Goal: Information Seeking & Learning: Learn about a topic

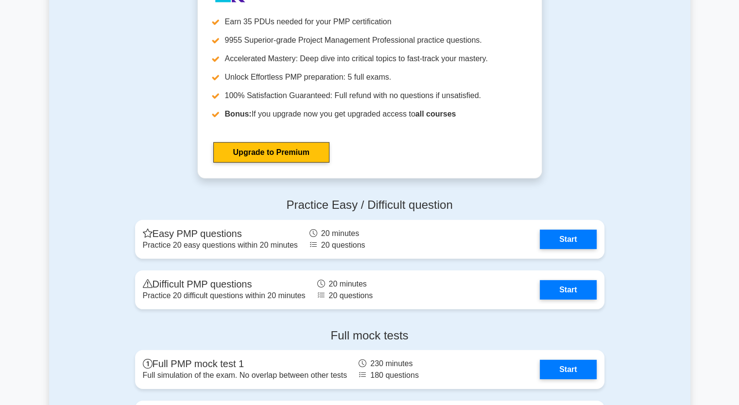
scroll to position [2895, 0]
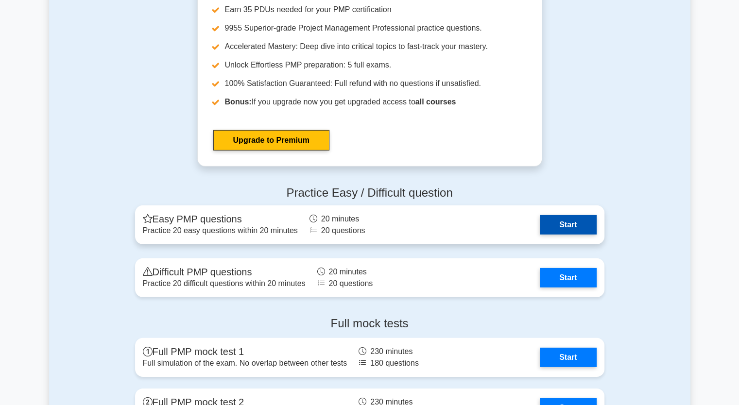
click at [573, 223] on link "Start" at bounding box center [568, 224] width 56 height 19
click at [560, 220] on link "Start" at bounding box center [568, 224] width 56 height 19
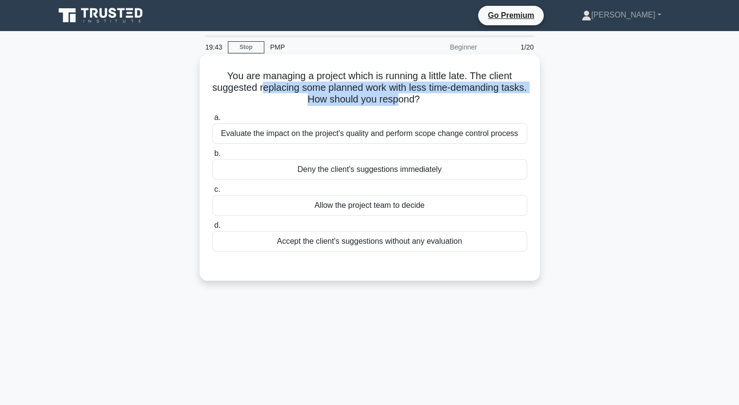
drag, startPoint x: 276, startPoint y: 88, endPoint x: 415, endPoint y: 98, distance: 139.3
click at [415, 98] on h5 "You are managing a project which is running a little late. The client suggested…" at bounding box center [369, 88] width 317 height 36
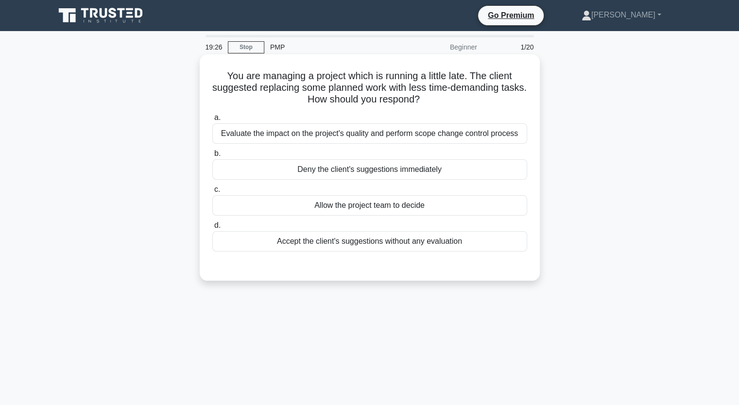
click at [372, 209] on div "Allow the project team to decide" at bounding box center [369, 205] width 315 height 20
click at [212, 193] on input "c. Allow the project team to decide" at bounding box center [212, 190] width 0 height 6
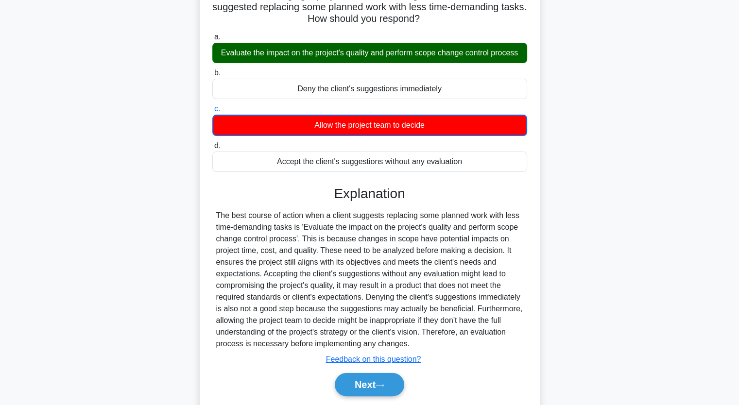
scroll to position [120, 0]
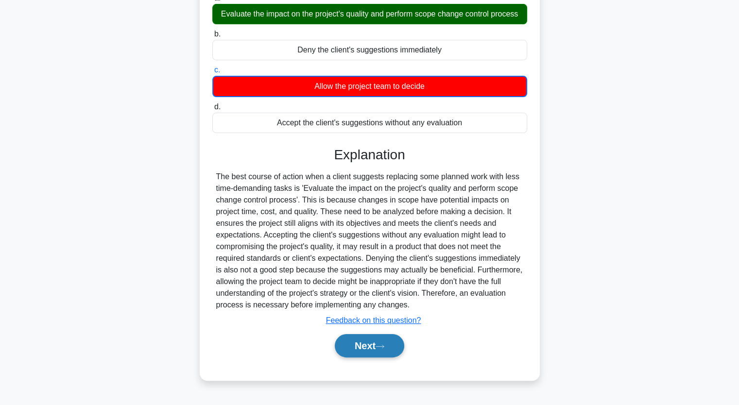
click at [379, 344] on icon at bounding box center [380, 346] width 9 height 5
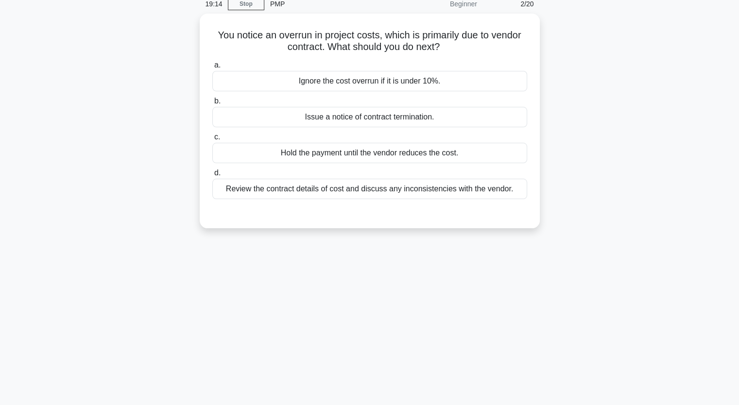
scroll to position [42, 0]
click at [379, 188] on div "Review the contract details of cost and discuss any inconsistencies with the ve…" at bounding box center [369, 188] width 315 height 20
click at [212, 175] on input "d. Review the contract details of cost and discuss any inconsistencies with the…" at bounding box center [212, 172] width 0 height 6
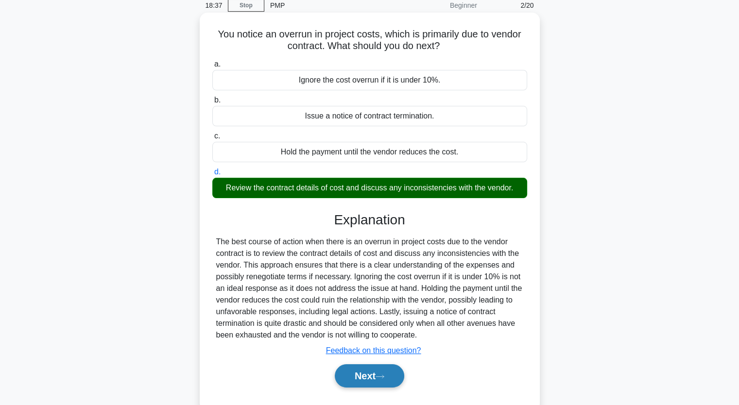
click at [368, 379] on button "Next" at bounding box center [370, 376] width 70 height 23
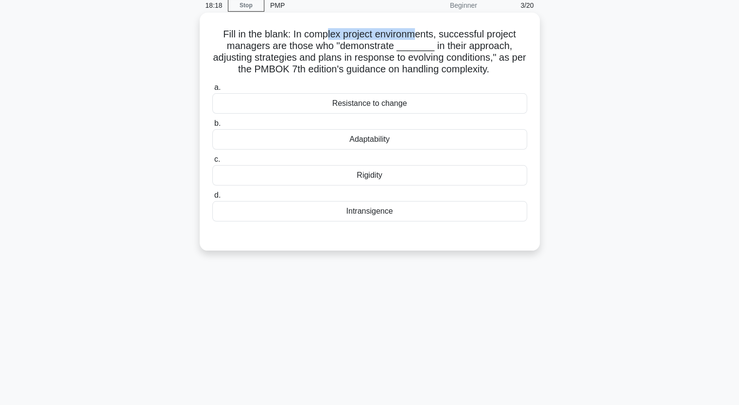
drag, startPoint x: 327, startPoint y: 39, endPoint x: 419, endPoint y: 38, distance: 91.4
click at [419, 38] on h5 "Fill in the blank: In complex project environments, successful project managers…" at bounding box center [369, 52] width 317 height 48
click at [377, 146] on div "Adaptability" at bounding box center [369, 139] width 315 height 20
click at [212, 127] on input "b. Adaptability" at bounding box center [212, 124] width 0 height 6
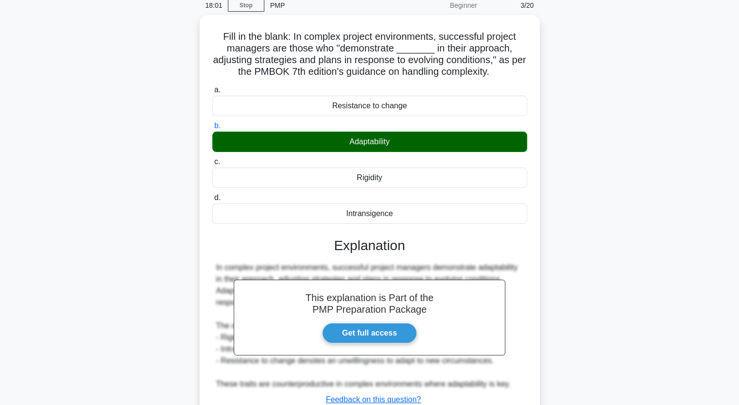
scroll to position [120, 0]
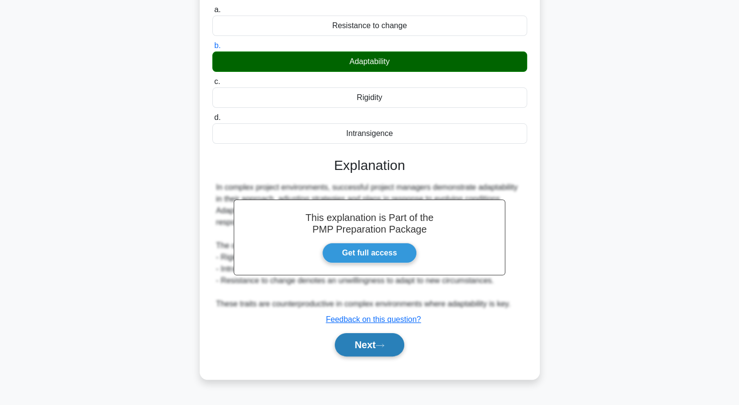
click at [356, 347] on button "Next" at bounding box center [370, 344] width 70 height 23
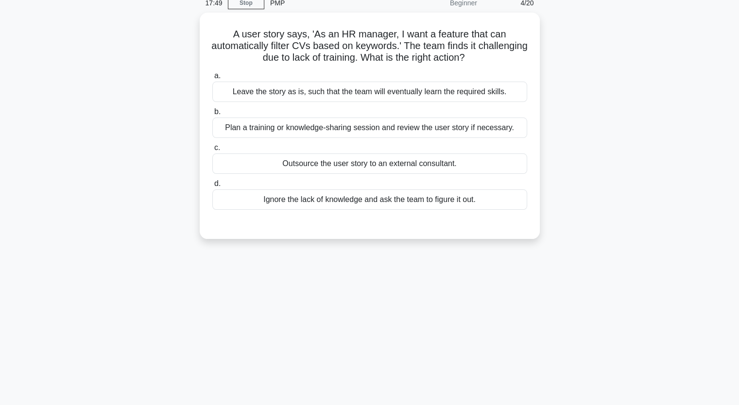
scroll to position [43, 0]
click at [358, 130] on div "Plan a training or knowledge-sharing session and review the user story if neces…" at bounding box center [369, 127] width 315 height 20
click at [212, 114] on input "b. Plan a training or knowledge-sharing session and review the user story if ne…" at bounding box center [212, 111] width 0 height 6
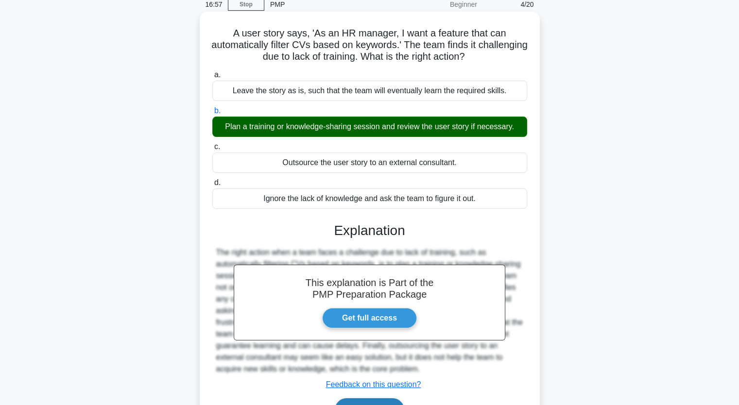
click at [374, 402] on button "Next" at bounding box center [370, 410] width 70 height 23
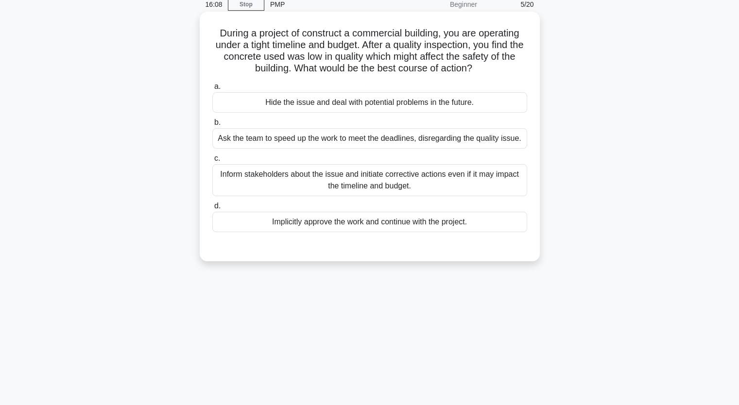
click at [375, 181] on div "Inform stakeholders about the issue and initiate corrective actions even if it …" at bounding box center [369, 180] width 315 height 32
click at [212, 162] on input "c. Inform stakeholders about the issue and initiate corrective actions even if …" at bounding box center [212, 159] width 0 height 6
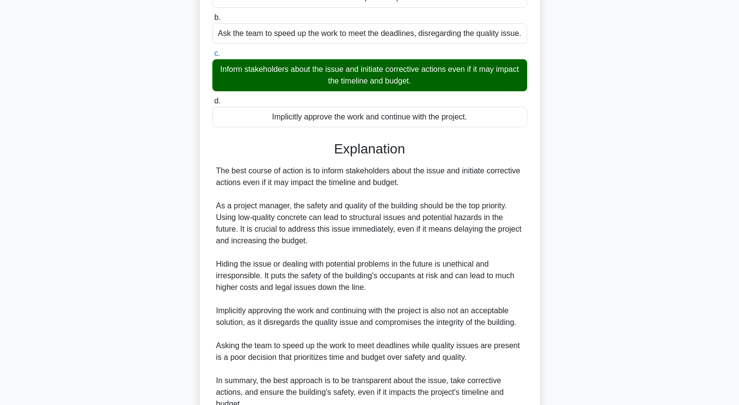
scroll to position [240, 0]
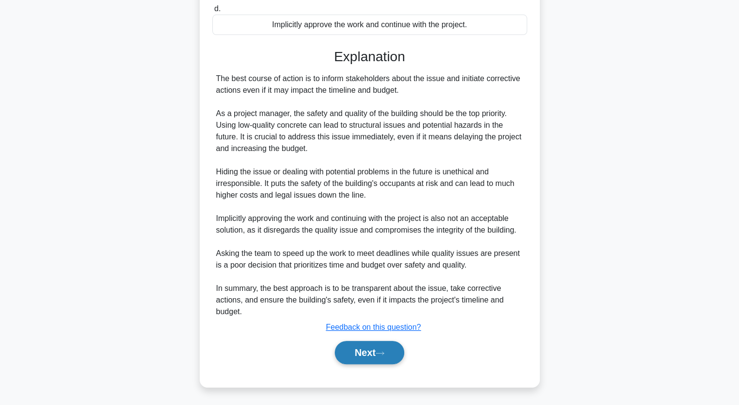
click at [379, 357] on button "Next" at bounding box center [370, 352] width 70 height 23
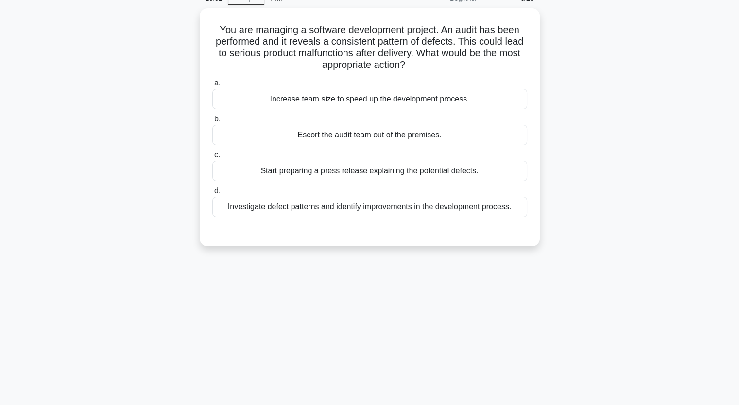
scroll to position [42, 0]
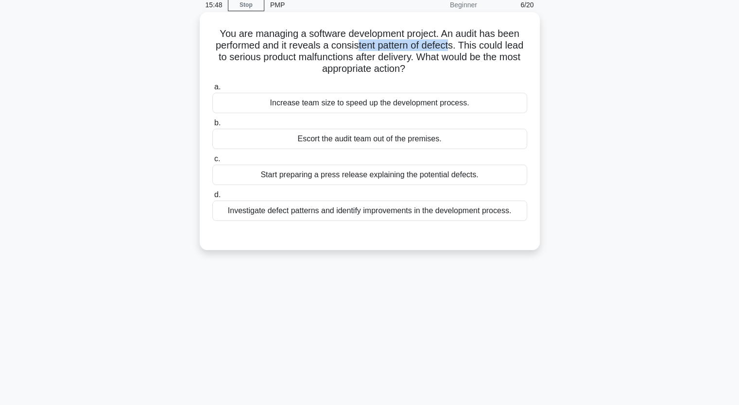
drag, startPoint x: 356, startPoint y: 42, endPoint x: 452, endPoint y: 42, distance: 95.3
click at [452, 42] on h5 "You are managing a software development project. An audit has been performed an…" at bounding box center [369, 52] width 317 height 48
click at [338, 214] on div "Investigate defect patterns and identify improvements in the development proces…" at bounding box center [369, 211] width 315 height 20
click at [212, 198] on input "d. Investigate defect patterns and identify improvements in the development pro…" at bounding box center [212, 195] width 0 height 6
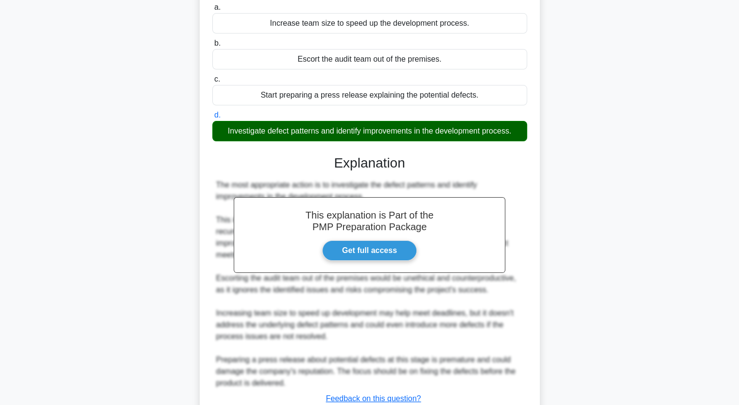
scroll to position [193, 0]
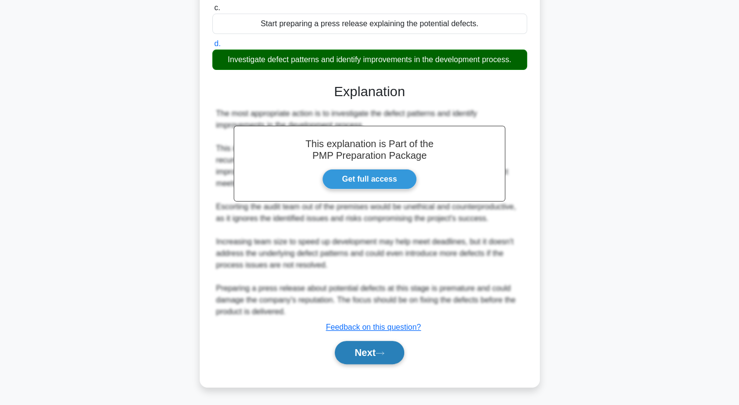
click at [368, 355] on button "Next" at bounding box center [370, 352] width 70 height 23
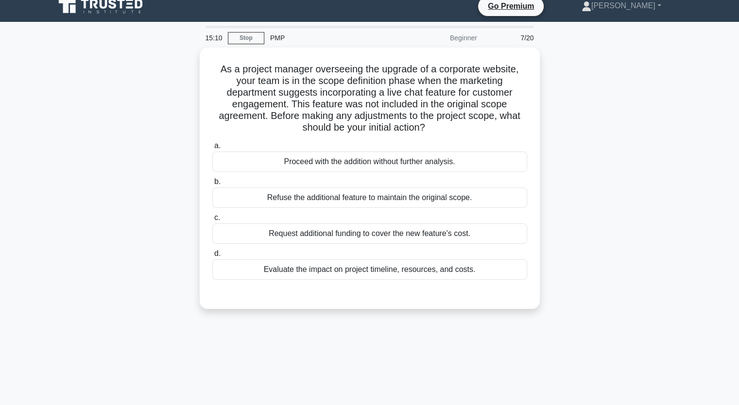
scroll to position [10, 0]
click at [412, 38] on div "Beginner" at bounding box center [440, 37] width 85 height 19
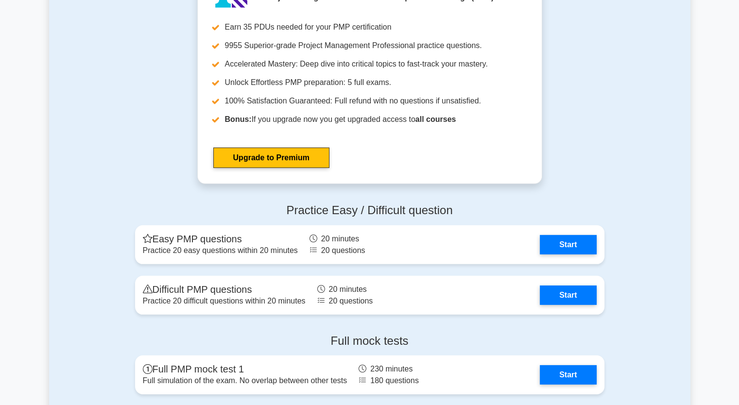
scroll to position [2894, 0]
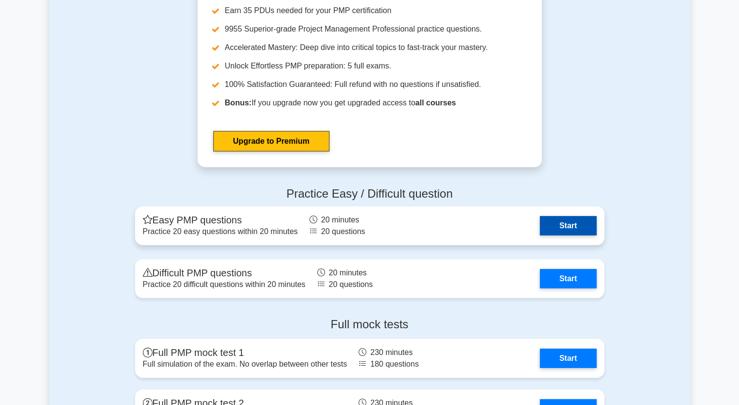
click at [572, 230] on link "Start" at bounding box center [568, 225] width 56 height 19
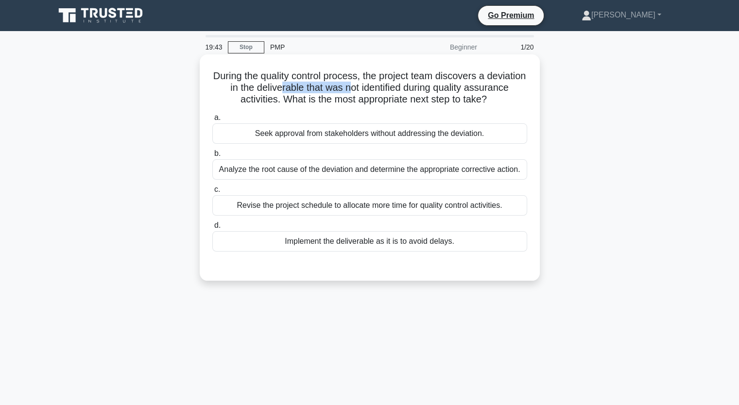
drag, startPoint x: 322, startPoint y: 87, endPoint x: 396, endPoint y: 86, distance: 73.4
click at [396, 86] on h5 "During the quality control process, the project team discovers a deviation in t…" at bounding box center [369, 88] width 317 height 36
click at [360, 174] on div "Analyze the root cause of the deviation and determine the appropriate correctiv…" at bounding box center [369, 169] width 315 height 20
click at [212, 157] on input "b. Analyze the root cause of the deviation and determine the appropriate correc…" at bounding box center [212, 154] width 0 height 6
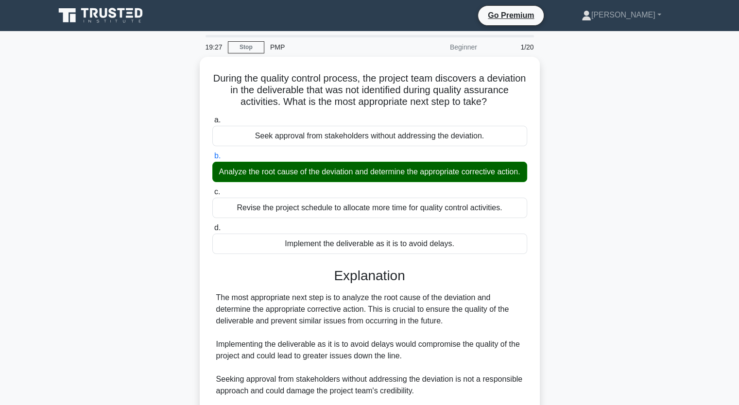
scroll to position [94, 0]
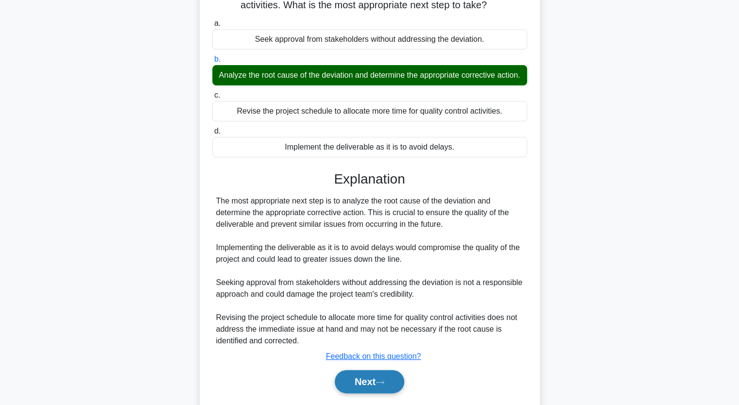
click at [364, 394] on button "Next" at bounding box center [370, 381] width 70 height 23
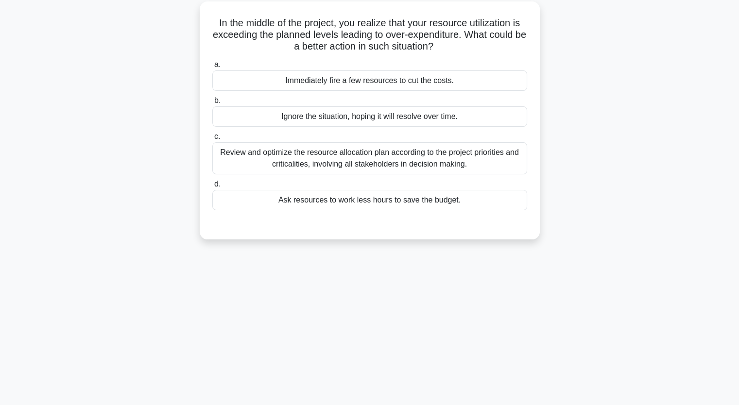
scroll to position [36, 0]
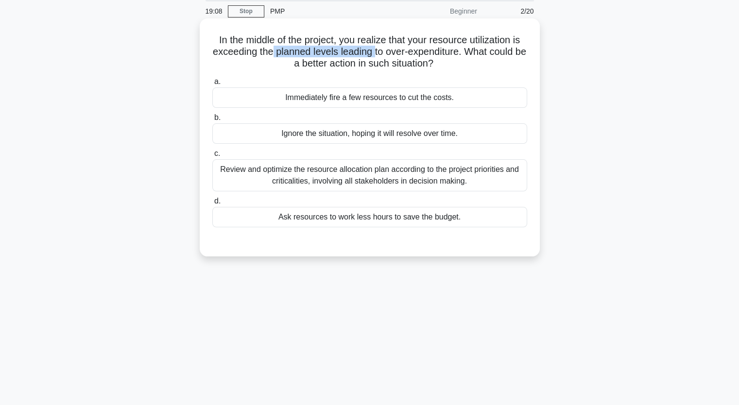
drag, startPoint x: 278, startPoint y: 54, endPoint x: 379, endPoint y: 57, distance: 101.1
click at [379, 57] on h5 "In the middle of the project, you realize that your resource utilization is exc…" at bounding box center [369, 52] width 317 height 36
click at [344, 176] on div "Review and optimize the resource allocation plan according to the project prior…" at bounding box center [369, 175] width 315 height 32
click at [212, 157] on input "c. Review and optimize the resource allocation plan according to the project pr…" at bounding box center [212, 154] width 0 height 6
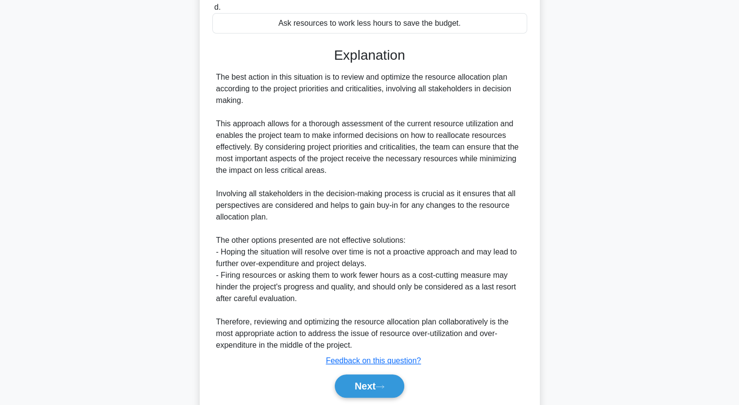
scroll to position [234, 0]
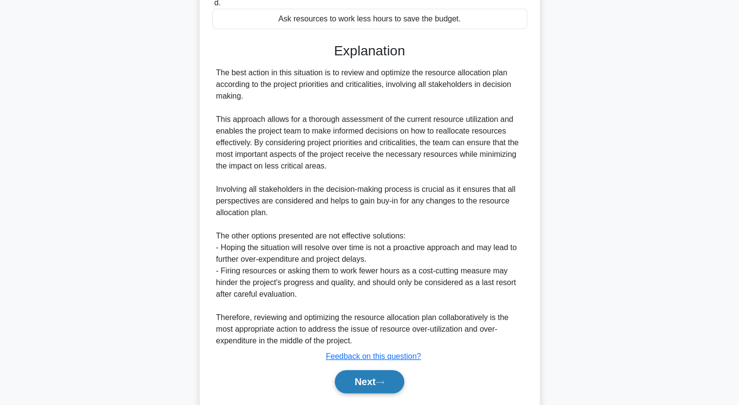
click at [394, 384] on button "Next" at bounding box center [370, 381] width 70 height 23
click at [369, 385] on button "Next" at bounding box center [370, 381] width 70 height 23
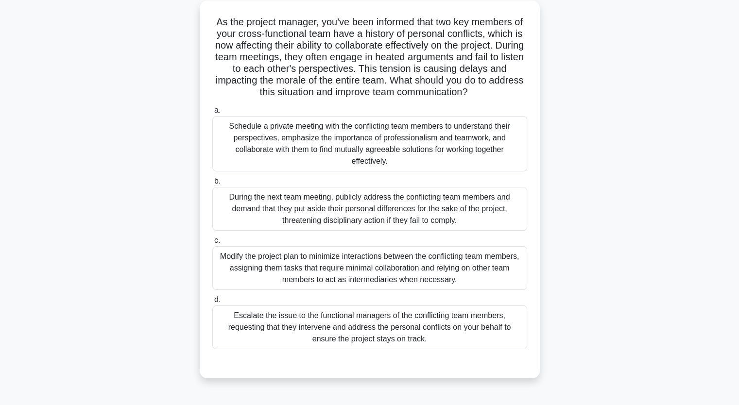
scroll to position [55, 0]
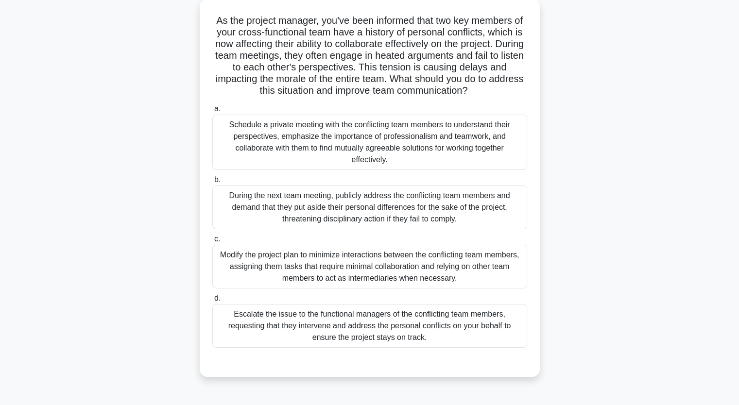
click at [367, 142] on div "Schedule a private meeting with the conflicting team members to understand thei…" at bounding box center [369, 142] width 315 height 55
click at [212, 112] on input "a. Schedule a private meeting with the conflicting team members to understand t…" at bounding box center [212, 109] width 0 height 6
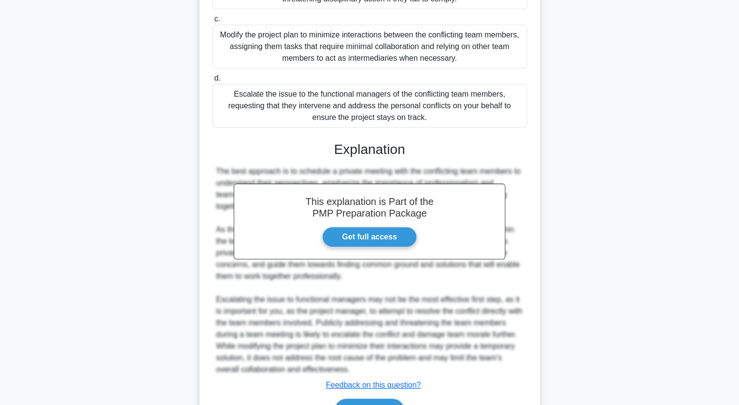
scroll to position [276, 0]
click at [387, 401] on button "Next" at bounding box center [370, 410] width 70 height 23
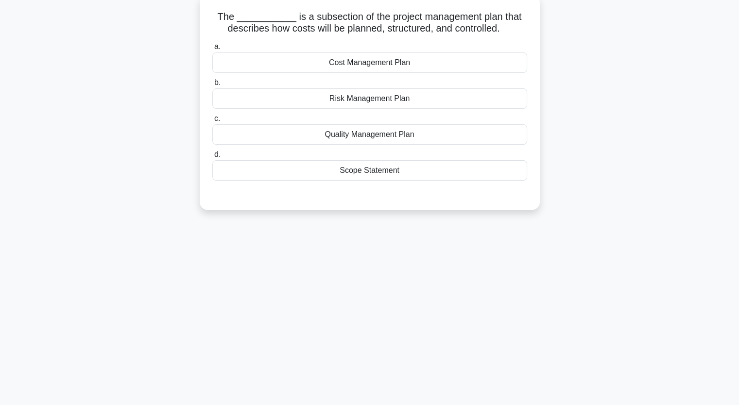
scroll to position [42, 0]
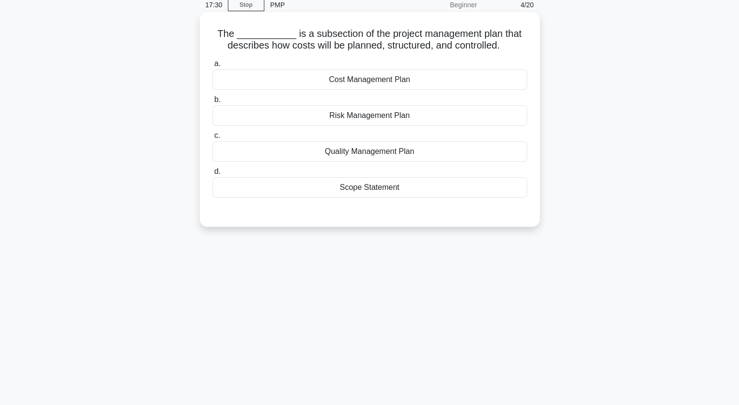
click at [373, 90] on div "Cost Management Plan" at bounding box center [369, 80] width 315 height 20
click at [212, 67] on input "a. Cost Management Plan" at bounding box center [212, 64] width 0 height 6
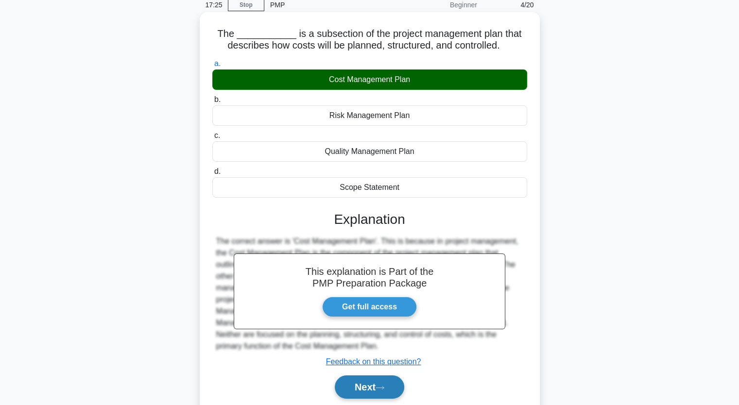
click at [387, 382] on button "Next" at bounding box center [370, 387] width 70 height 23
click at [377, 383] on button "Next" at bounding box center [370, 387] width 70 height 23
click at [358, 391] on button "Next" at bounding box center [370, 387] width 70 height 23
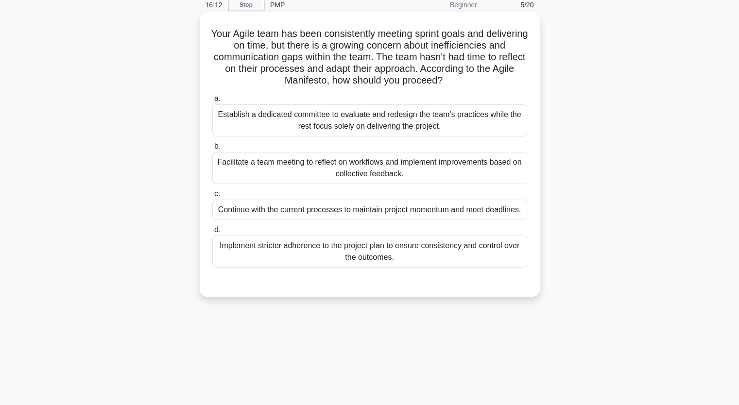
click at [325, 156] on div "Facilitate a team meeting to reflect on workflows and implement improvements ba…" at bounding box center [369, 168] width 315 height 32
click at [212, 150] on input "b. Facilitate a team meeting to reflect on workflows and implement improvements…" at bounding box center [212, 146] width 0 height 6
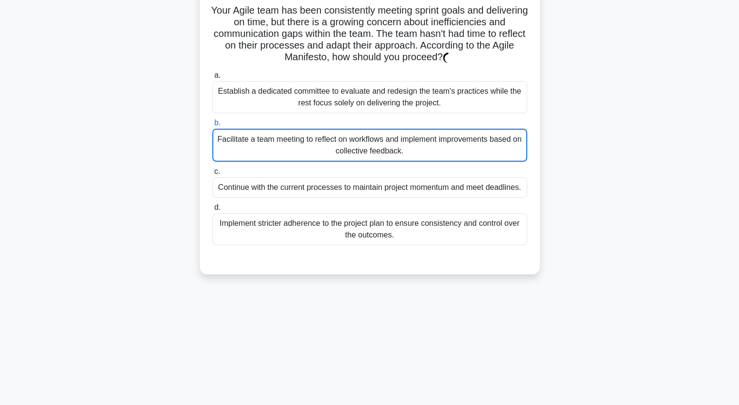
scroll to position [67, 0]
click at [471, 149] on div "Facilitate a team meeting to reflect on workflows and implement improvements ba…" at bounding box center [369, 144] width 315 height 33
click at [212, 125] on input "b. Facilitate a team meeting to reflect on workflows and implement improvements…" at bounding box center [212, 122] width 0 height 6
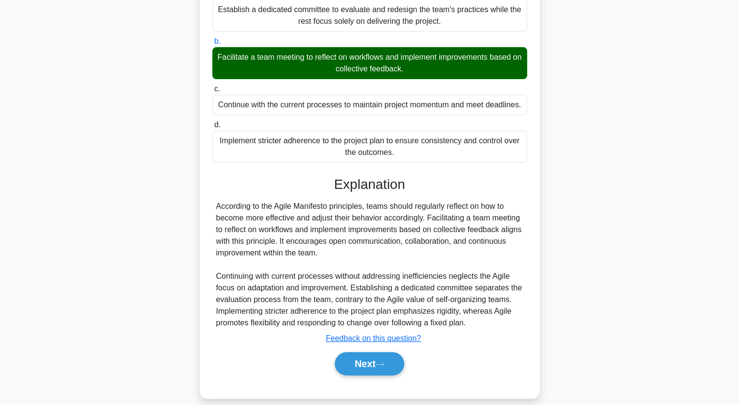
scroll to position [155, 0]
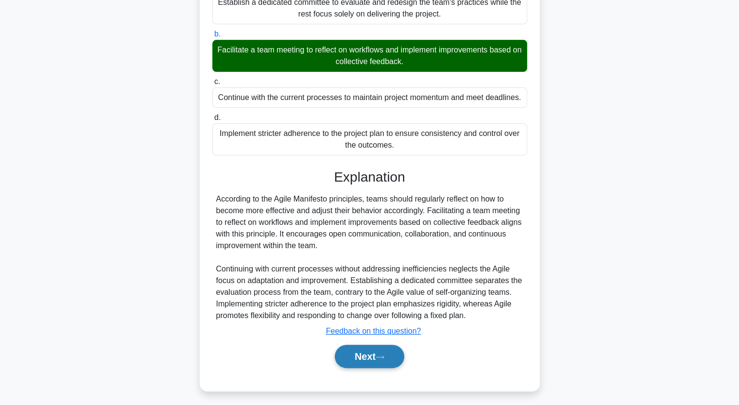
click at [364, 363] on button "Next" at bounding box center [370, 356] width 70 height 23
click at [394, 358] on button "Next" at bounding box center [370, 356] width 70 height 23
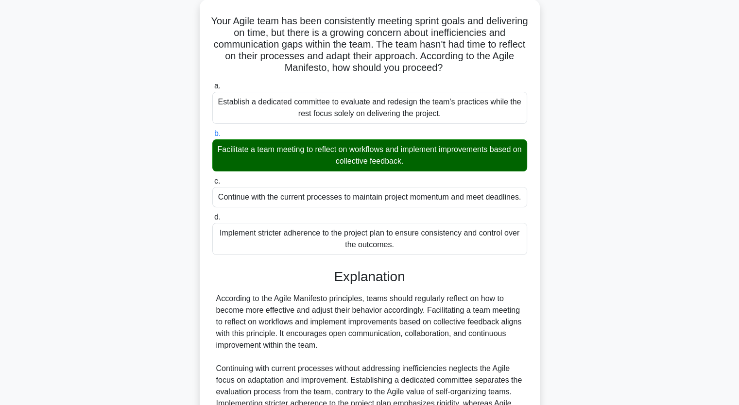
scroll to position [158, 0]
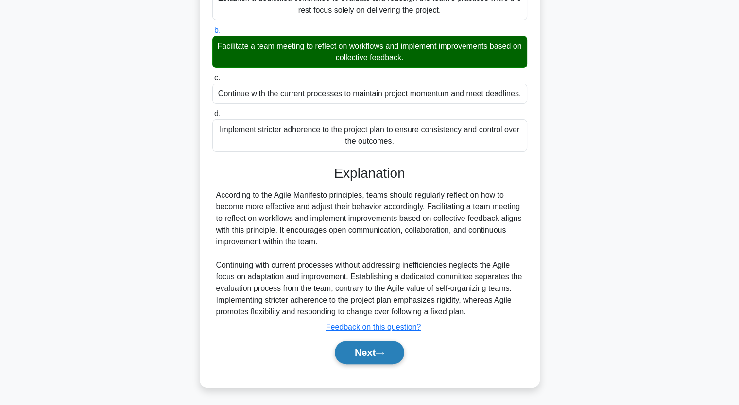
click at [364, 354] on button "Next" at bounding box center [370, 352] width 70 height 23
click at [369, 360] on button "Next" at bounding box center [370, 352] width 70 height 23
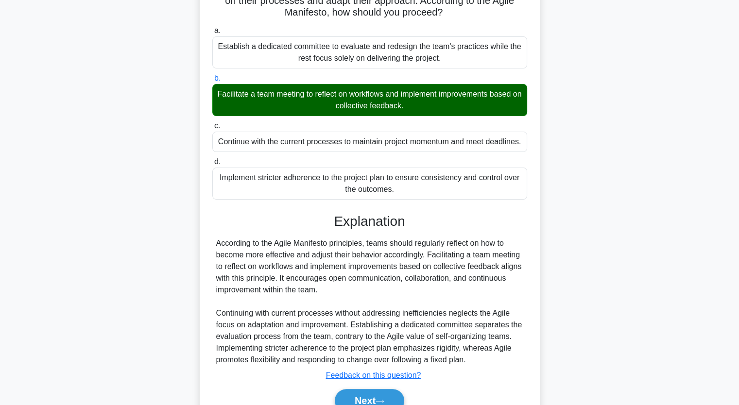
scroll to position [145, 0]
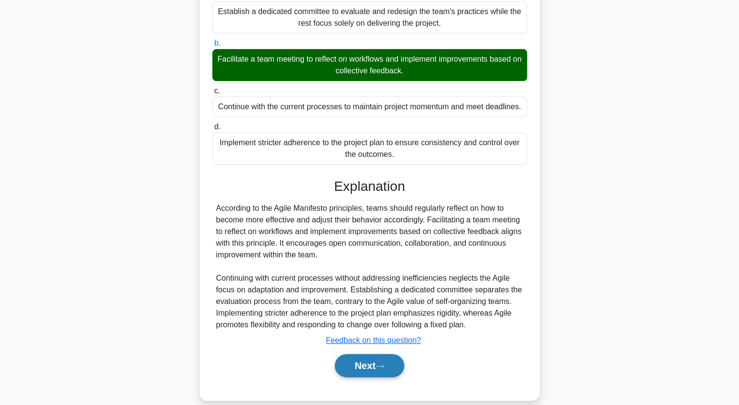
click at [372, 355] on button "Next" at bounding box center [370, 365] width 70 height 23
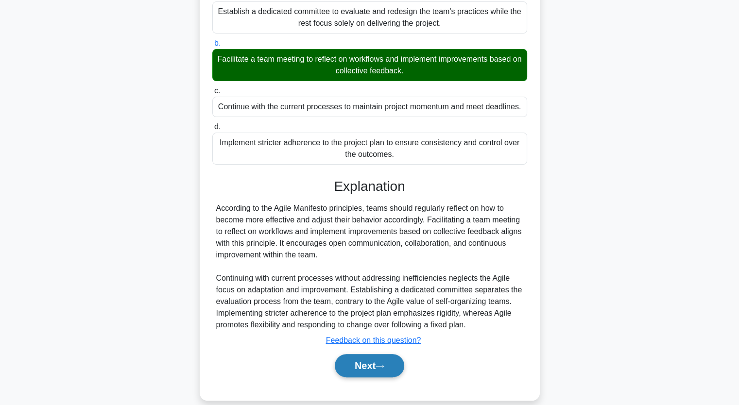
click at [372, 355] on button "Next" at bounding box center [370, 365] width 70 height 23
click at [364, 362] on button "Next" at bounding box center [370, 365] width 70 height 23
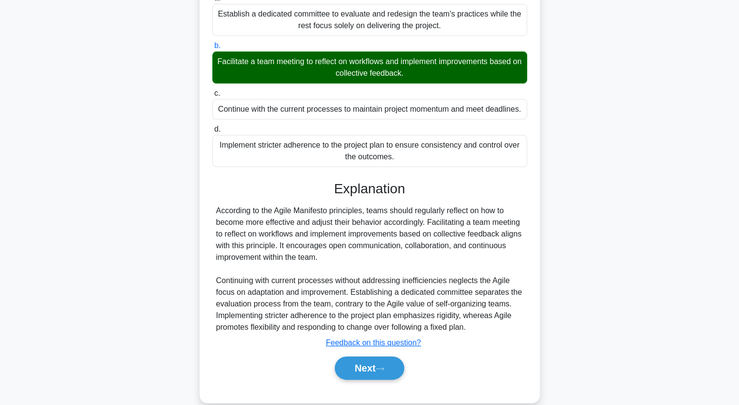
scroll to position [120, 0]
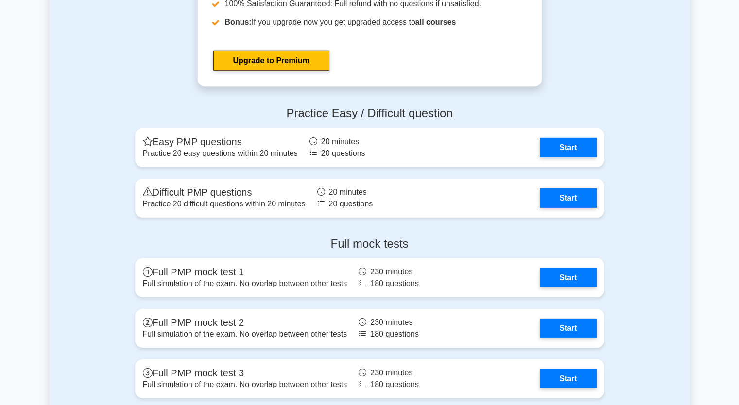
scroll to position [2971, 0]
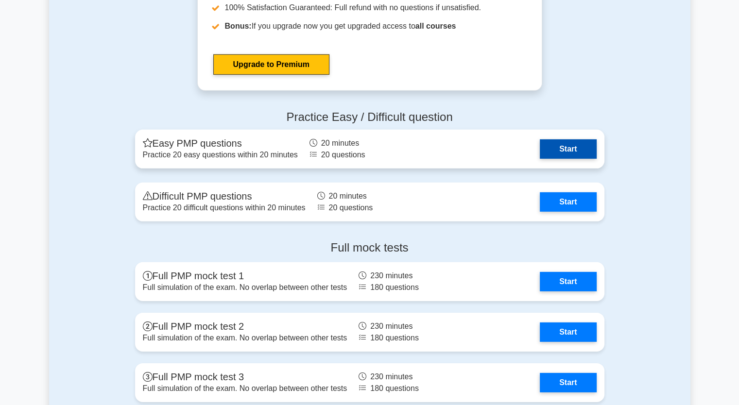
click at [558, 145] on link "Start" at bounding box center [568, 149] width 56 height 19
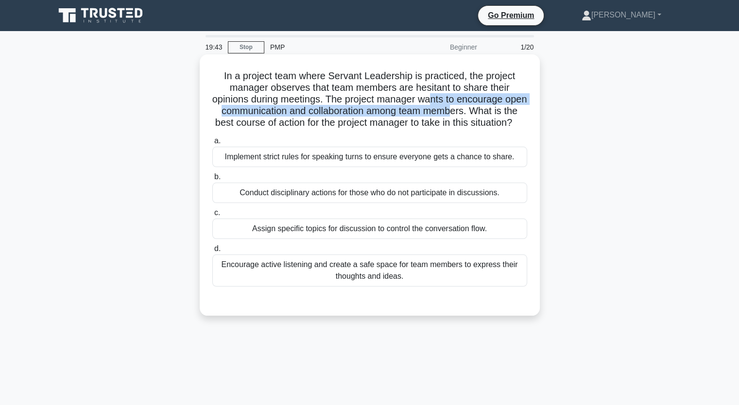
drag, startPoint x: 443, startPoint y: 100, endPoint x: 476, endPoint y: 112, distance: 35.2
click at [476, 112] on h5 "In a project team where Servant Leadership is practiced, the project manager ob…" at bounding box center [369, 99] width 317 height 59
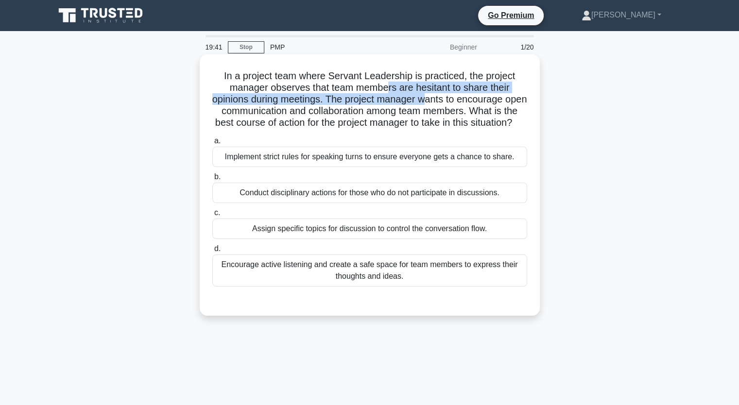
drag, startPoint x: 387, startPoint y: 88, endPoint x: 438, endPoint y: 101, distance: 52.7
click at [438, 101] on h5 "In a project team where Servant Leadership is practiced, the project manager ob…" at bounding box center [369, 99] width 317 height 59
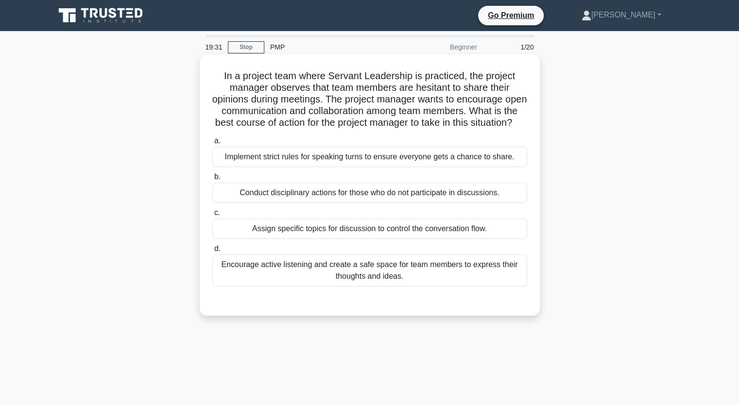
click at [414, 287] on div "Encourage active listening and create a safe space for team members to express …" at bounding box center [369, 271] width 315 height 32
click at [212, 252] on input "d. Encourage active listening and create a safe space for team members to expre…" at bounding box center [212, 249] width 0 height 6
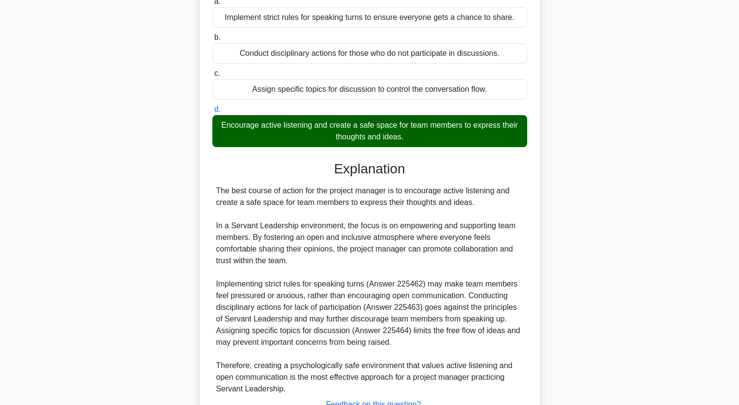
scroll to position [228, 0]
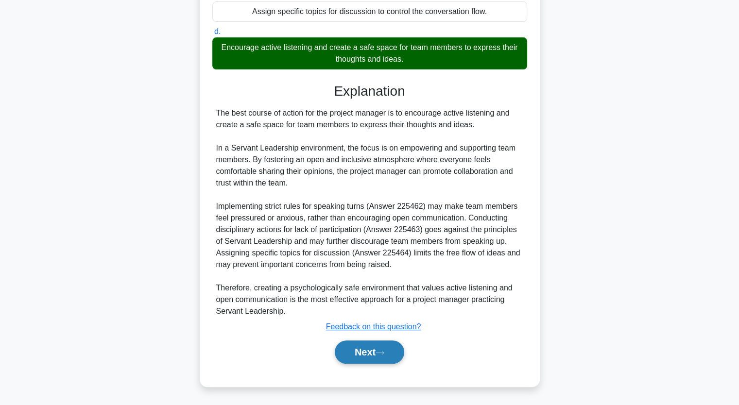
click at [387, 346] on button "Next" at bounding box center [370, 352] width 70 height 23
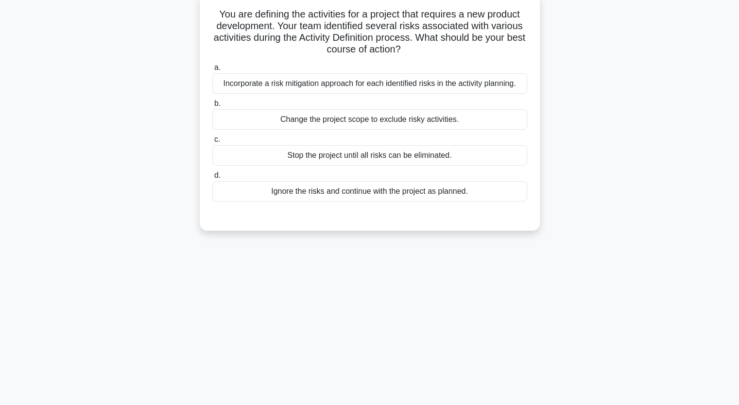
scroll to position [62, 0]
click at [382, 82] on div "Incorporate a risk mitigation approach for each identified risks in the activit…" at bounding box center [369, 83] width 315 height 20
click at [212, 71] on input "a. Incorporate a risk mitigation approach for each identified risks in the acti…" at bounding box center [212, 68] width 0 height 6
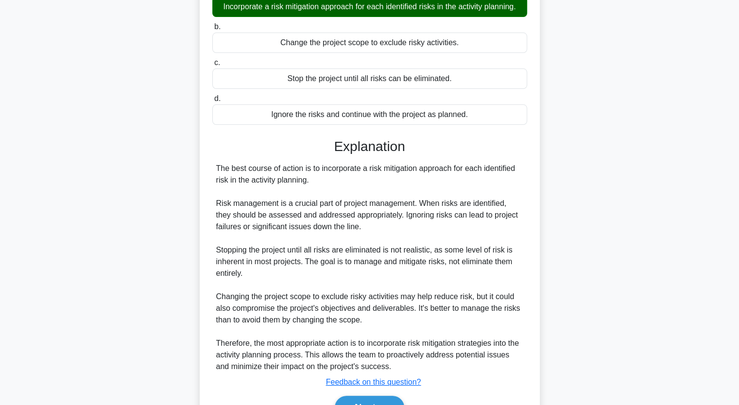
scroll to position [167, 0]
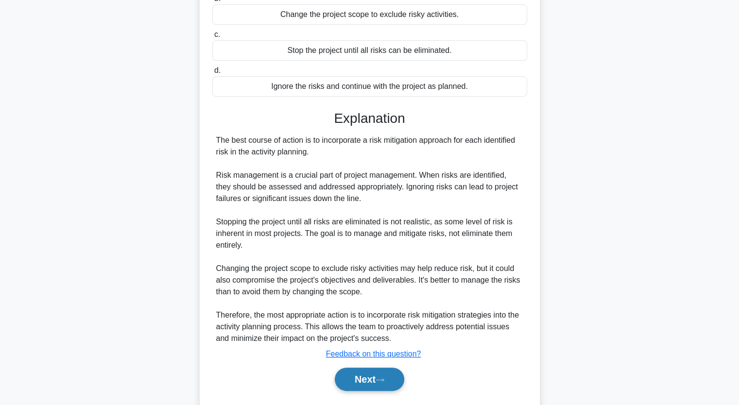
click at [361, 381] on button "Next" at bounding box center [370, 379] width 70 height 23
click at [378, 376] on button "Next" at bounding box center [370, 379] width 70 height 23
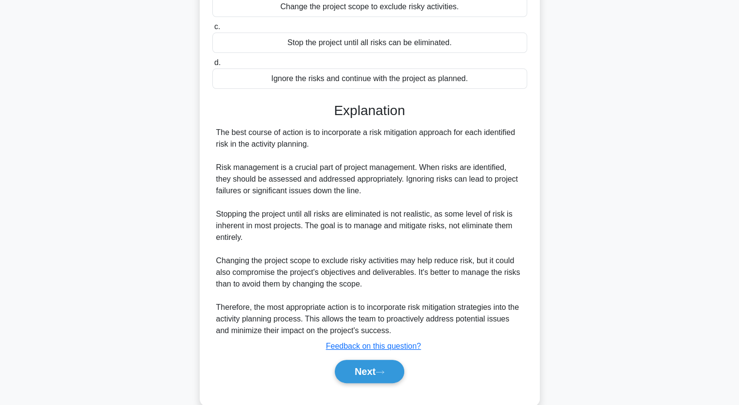
scroll to position [175, 0]
click at [392, 370] on button "Next" at bounding box center [370, 371] width 70 height 23
click at [392, 367] on button "Next" at bounding box center [370, 371] width 70 height 23
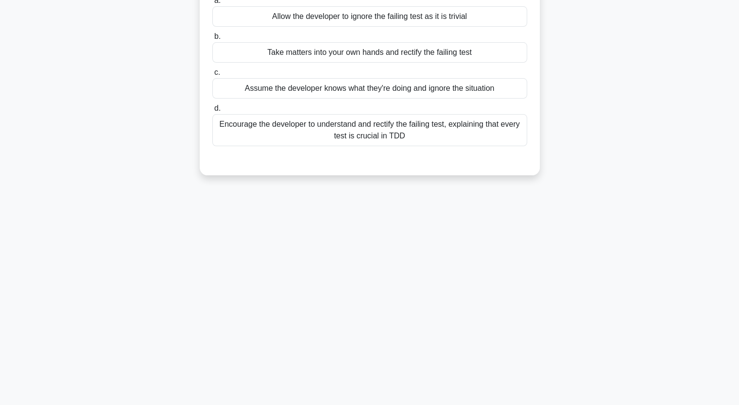
scroll to position [0, 0]
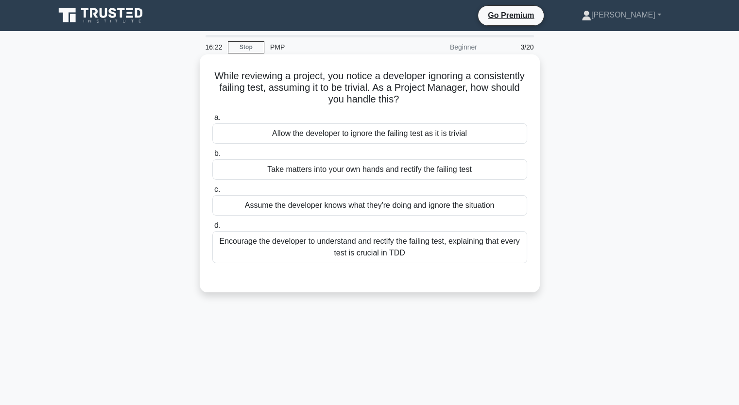
click at [377, 252] on div "Encourage the developer to understand and rectify the failing test, explaining …" at bounding box center [369, 247] width 315 height 32
click at [212, 229] on input "d. Encourage the developer to understand and rectify the failing test, explaini…" at bounding box center [212, 226] width 0 height 6
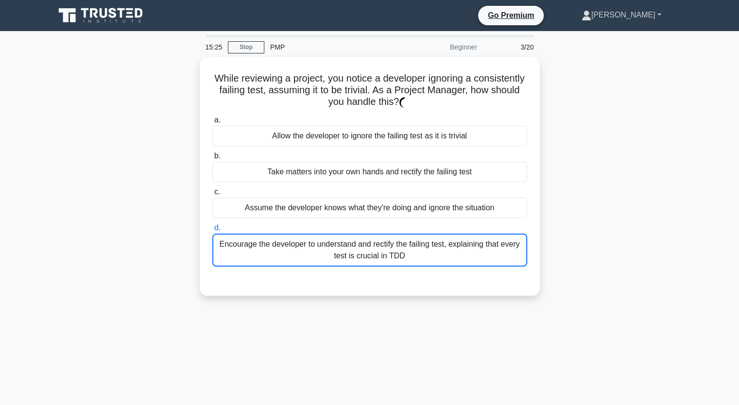
click at [660, 18] on link "[PERSON_NAME]" at bounding box center [621, 14] width 126 height 19
click at [695, 132] on main "15:22 Stop PMP Beginner 3/20 While reviewing a project, you notice a developer …" at bounding box center [369, 278] width 739 height 494
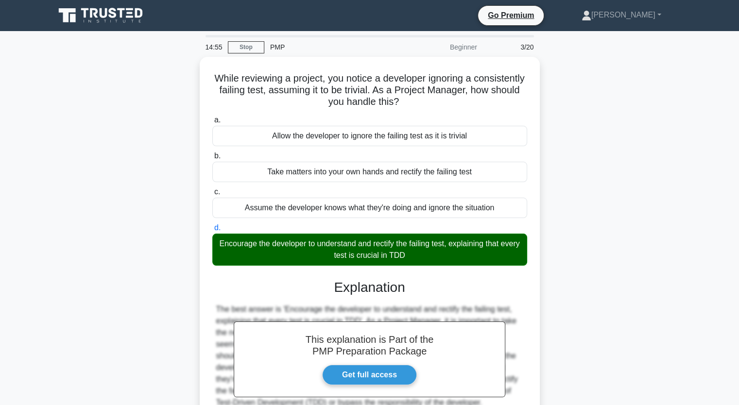
scroll to position [120, 0]
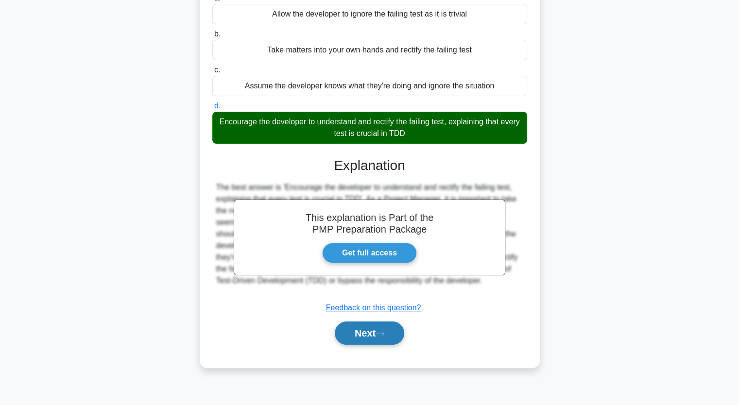
click at [362, 337] on button "Next" at bounding box center [370, 333] width 70 height 23
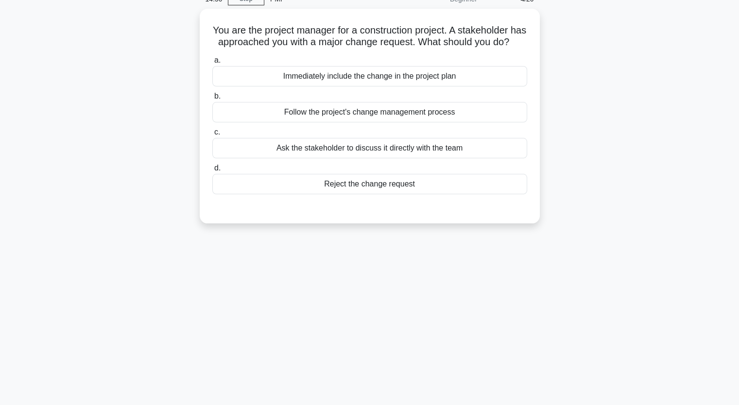
scroll to position [40, 0]
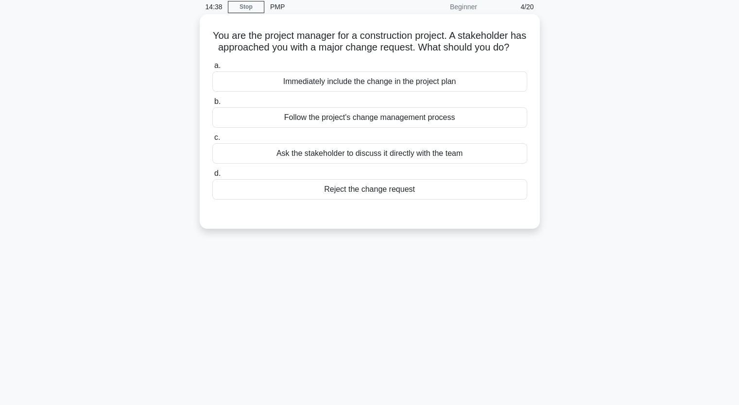
click at [347, 126] on div "Follow the project's change management process" at bounding box center [369, 117] width 315 height 20
click at [212, 105] on input "b. Follow the project's change management process" at bounding box center [212, 102] width 0 height 6
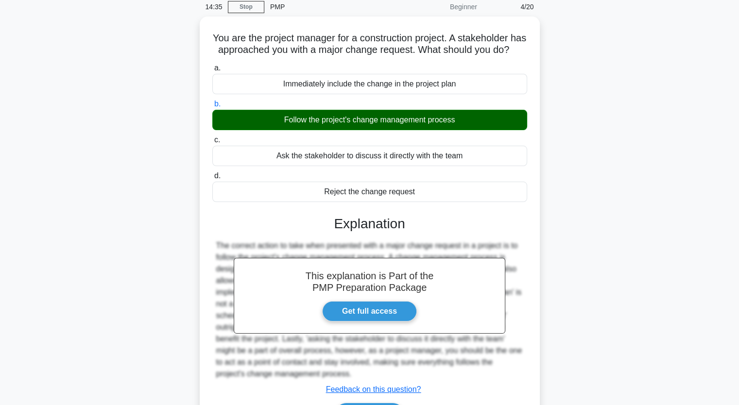
scroll to position [120, 0]
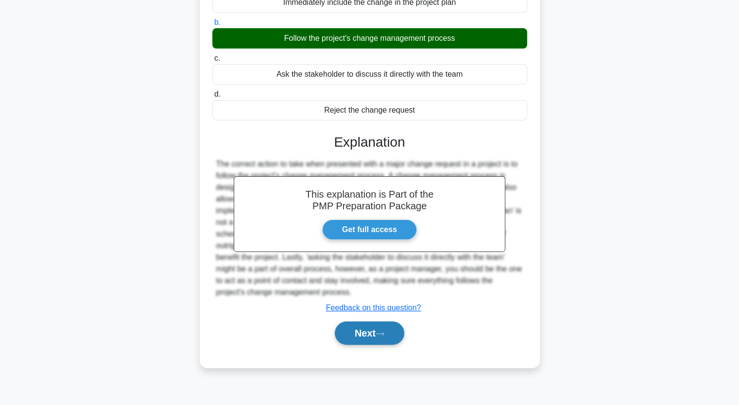
click at [379, 345] on button "Next" at bounding box center [370, 333] width 70 height 23
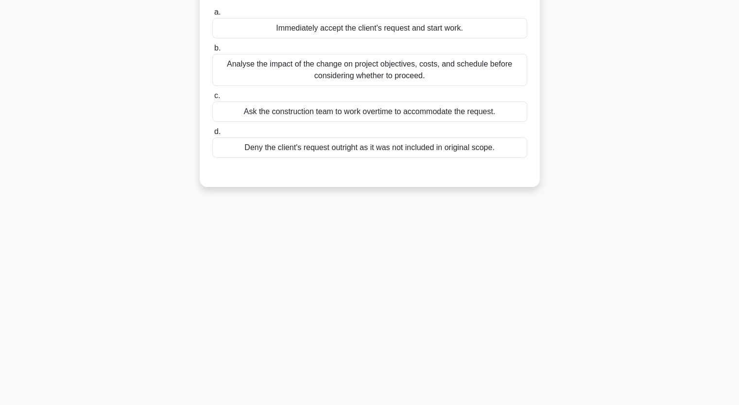
drag, startPoint x: 738, startPoint y: 110, endPoint x: 746, endPoint y: 41, distance: 69.0
click at [739, 41] on html "Go Premium [GEOGRAPHIC_DATA]" at bounding box center [369, 142] width 739 height 525
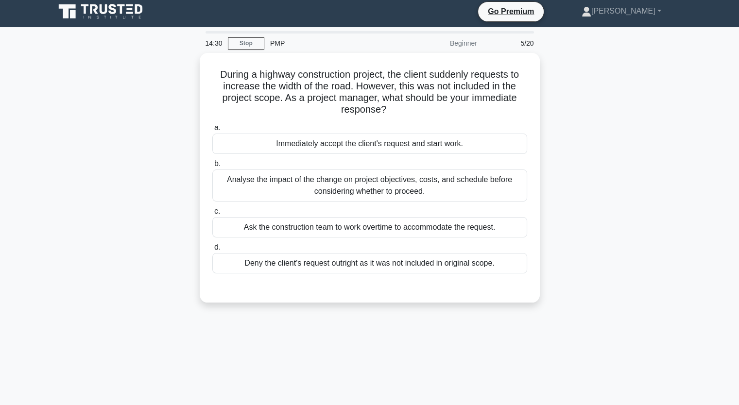
scroll to position [0, 0]
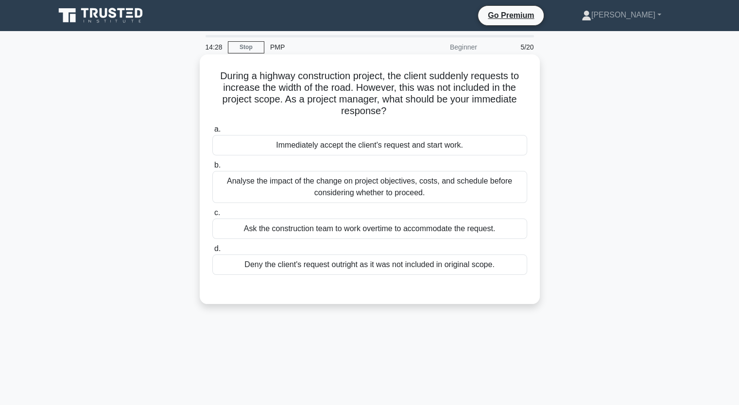
click at [396, 92] on h5 "During a highway construction project, the client suddenly requests to increase…" at bounding box center [369, 94] width 317 height 48
click at [332, 196] on div "Analyse the impact of the change on project objectives, costs, and schedule bef…" at bounding box center [369, 187] width 315 height 32
click at [212, 169] on input "b. Analyse the impact of the change on project objectives, costs, and schedule …" at bounding box center [212, 165] width 0 height 6
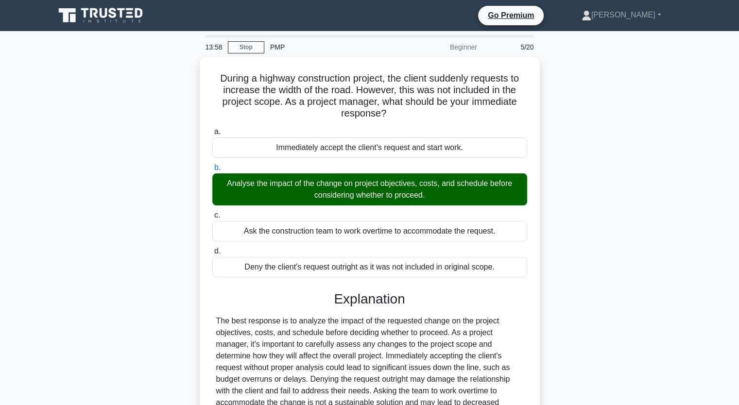
scroll to position [99, 0]
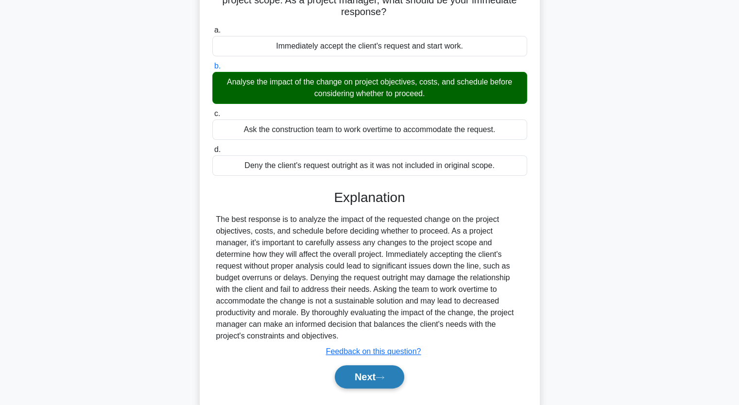
click at [354, 368] on button "Next" at bounding box center [370, 377] width 70 height 23
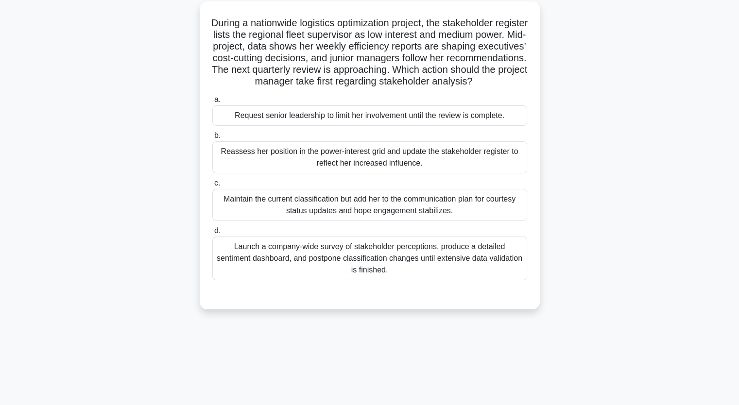
scroll to position [54, 0]
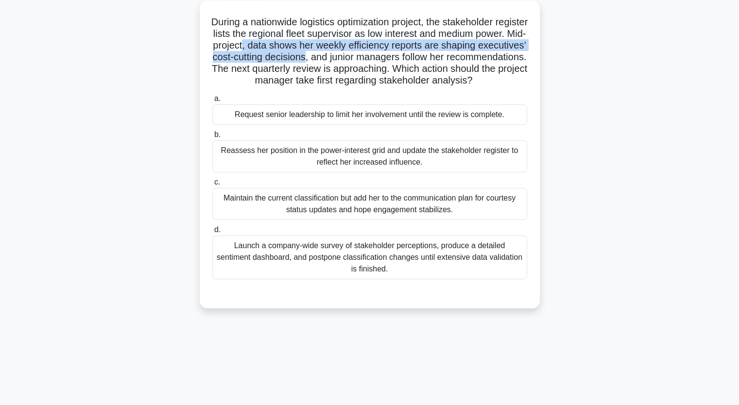
drag, startPoint x: 311, startPoint y: 48, endPoint x: 398, endPoint y: 58, distance: 87.1
click at [398, 58] on h5 "During a nationwide logistics optimization project, the stakeholder register li…" at bounding box center [369, 51] width 317 height 71
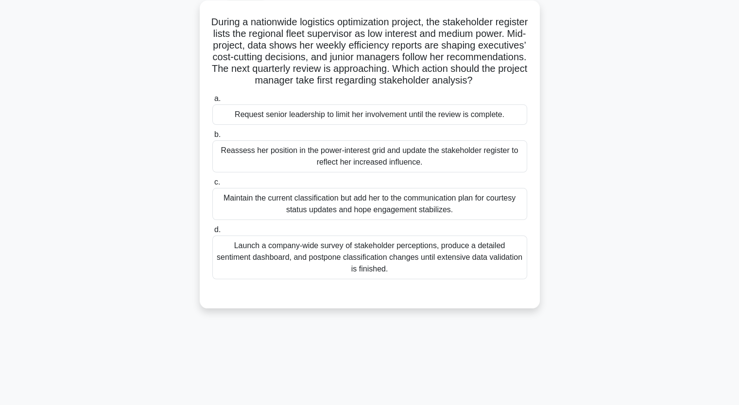
click at [340, 267] on div "Launch a company-wide survey of stakeholder perceptions, produce a detailed sen…" at bounding box center [369, 258] width 315 height 44
click at [212, 233] on input "d. Launch a company-wide survey of stakeholder perceptions, produce a detailed …" at bounding box center [212, 230] width 0 height 6
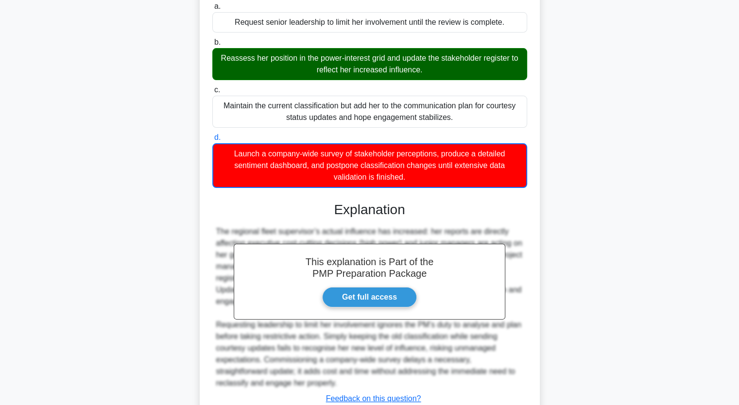
scroll to position [179, 0]
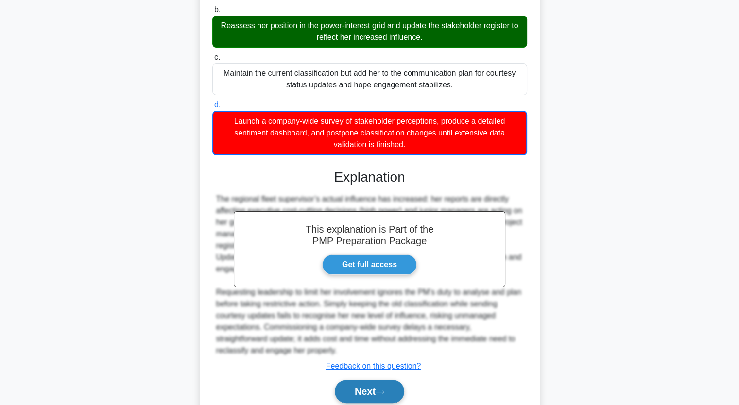
click at [358, 400] on button "Next" at bounding box center [370, 391] width 70 height 23
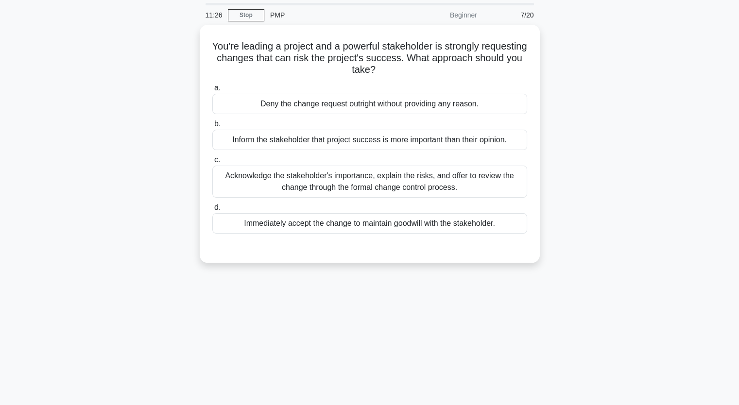
scroll to position [32, 0]
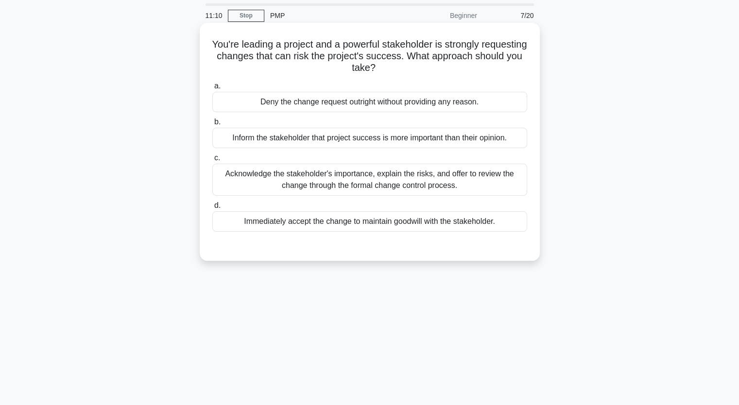
click at [343, 188] on div "Acknowledge the stakeholder's importance, explain the risks, and offer to revie…" at bounding box center [369, 180] width 315 height 32
click at [212, 161] on input "c. Acknowledge the stakeholder's importance, explain the risks, and offer to re…" at bounding box center [212, 158] width 0 height 6
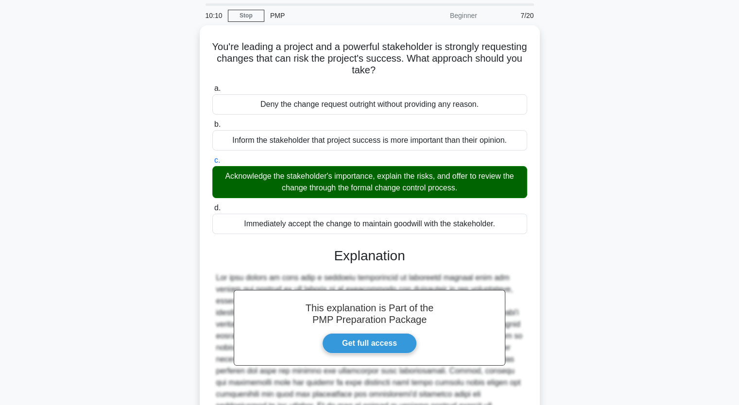
scroll to position [135, 0]
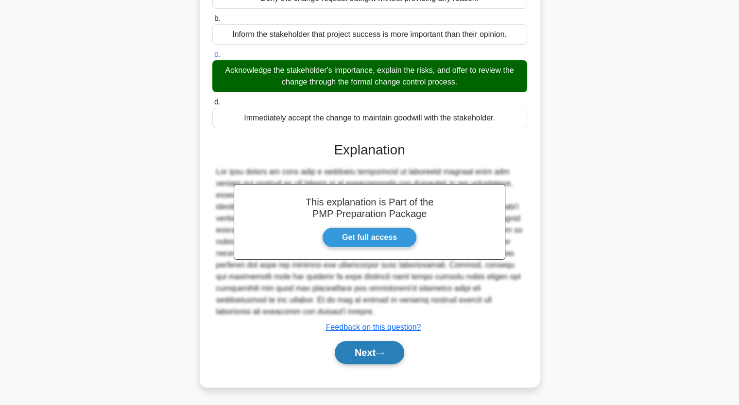
click at [365, 355] on button "Next" at bounding box center [370, 352] width 70 height 23
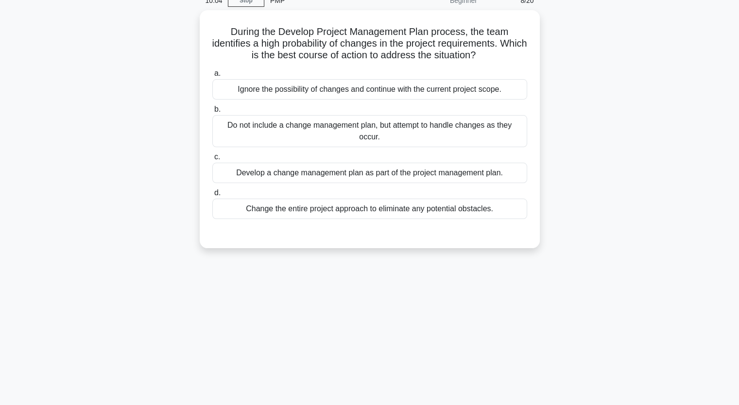
scroll to position [45, 0]
click at [387, 175] on div "Develop a change management plan as part of the project management plan." at bounding box center [369, 172] width 315 height 20
click at [212, 160] on input "c. Develop a change management plan as part of the project management plan." at bounding box center [212, 157] width 0 height 6
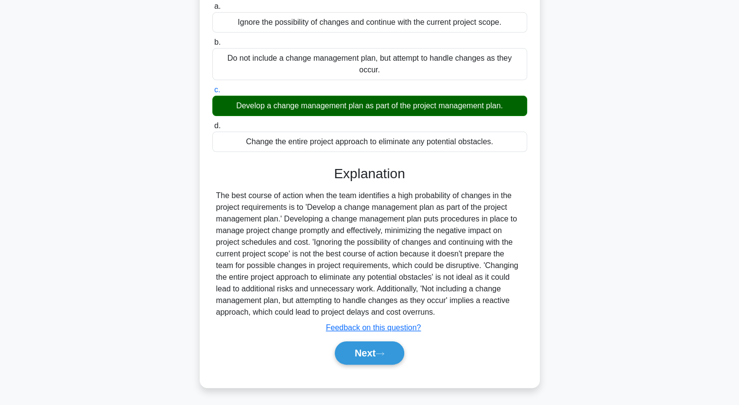
scroll to position [120, 0]
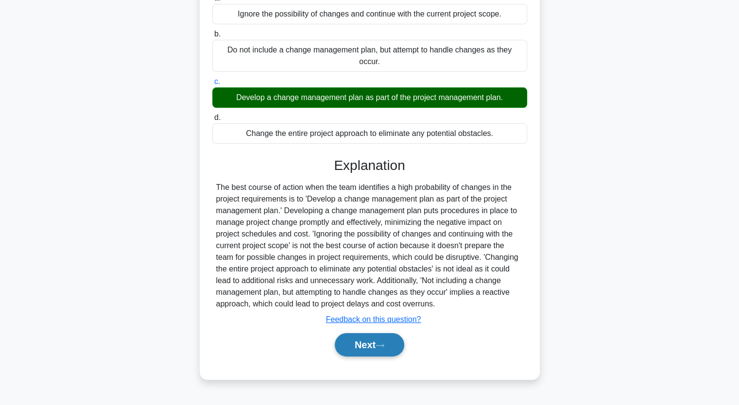
click at [361, 348] on button "Next" at bounding box center [370, 344] width 70 height 23
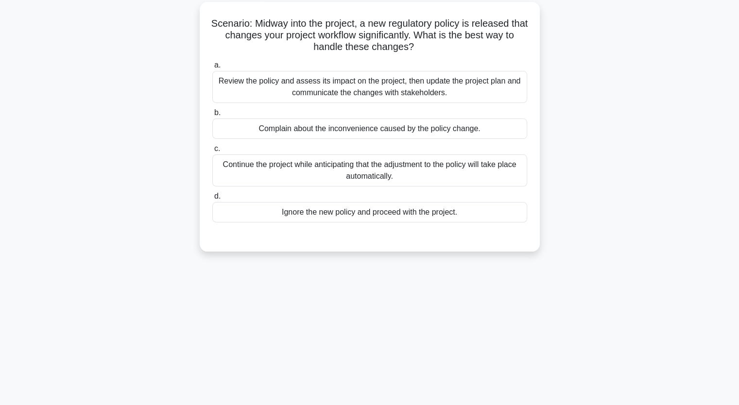
scroll to position [50, 0]
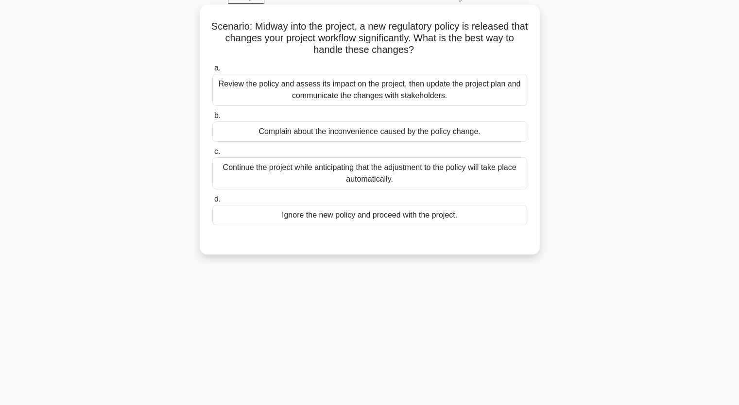
click at [317, 100] on div "Review the policy and assess its impact on the project, then update the project…" at bounding box center [369, 90] width 315 height 32
click at [212, 71] on input "a. Review the policy and assess its impact on the project, then update the proj…" at bounding box center [212, 68] width 0 height 6
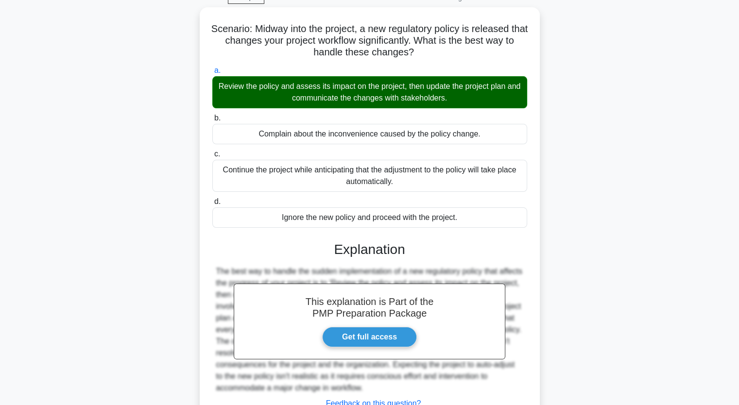
scroll to position [123, 0]
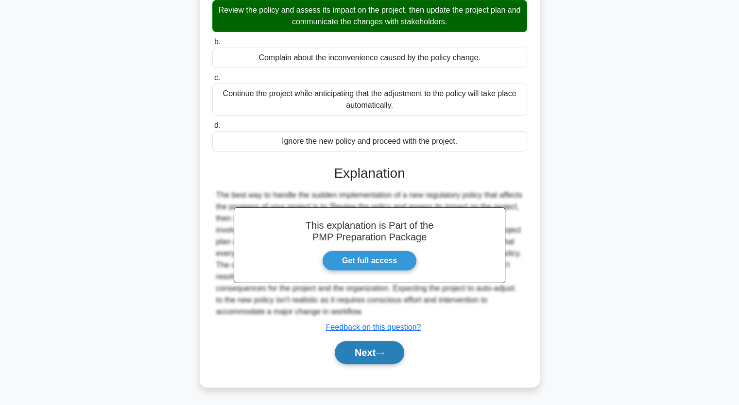
click at [366, 351] on button "Next" at bounding box center [370, 352] width 70 height 23
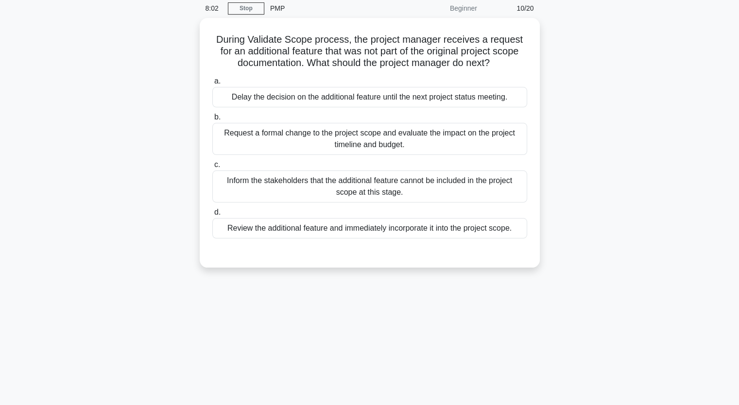
scroll to position [36, 0]
click at [340, 138] on div "Request a formal change to the project scope and evaluate the impact on the pro…" at bounding box center [369, 139] width 315 height 32
click at [212, 121] on input "b. Request a formal change to the project scope and evaluate the impact on the …" at bounding box center [212, 118] width 0 height 6
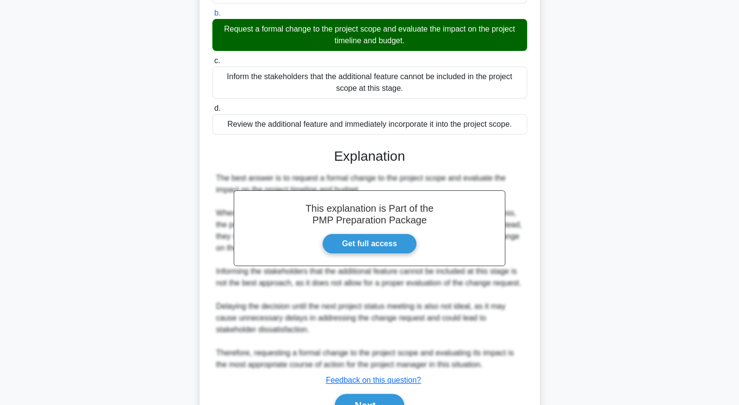
scroll to position [154, 0]
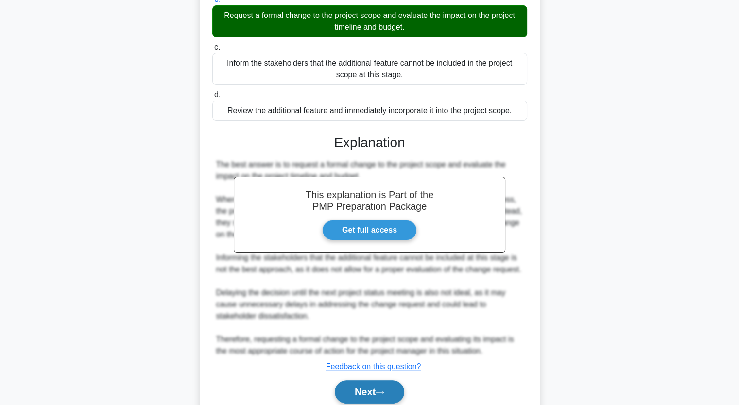
click at [358, 394] on button "Next" at bounding box center [370, 392] width 70 height 23
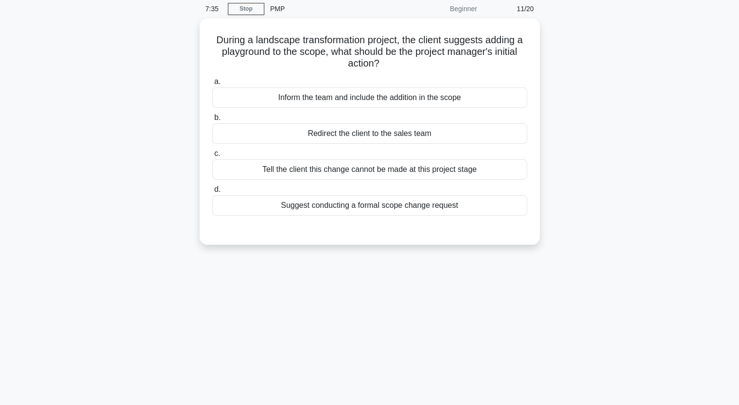
scroll to position [37, 0]
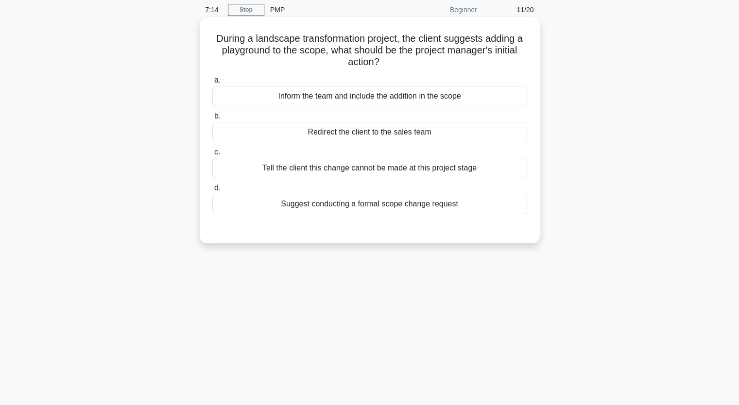
click at [369, 207] on div "Suggest conducting a formal scope change request" at bounding box center [369, 204] width 315 height 20
click at [212, 192] on input "d. Suggest conducting a formal scope change request" at bounding box center [212, 188] width 0 height 6
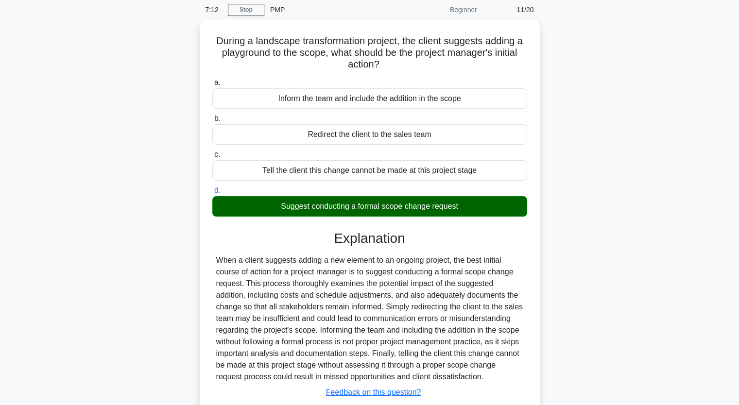
scroll to position [120, 0]
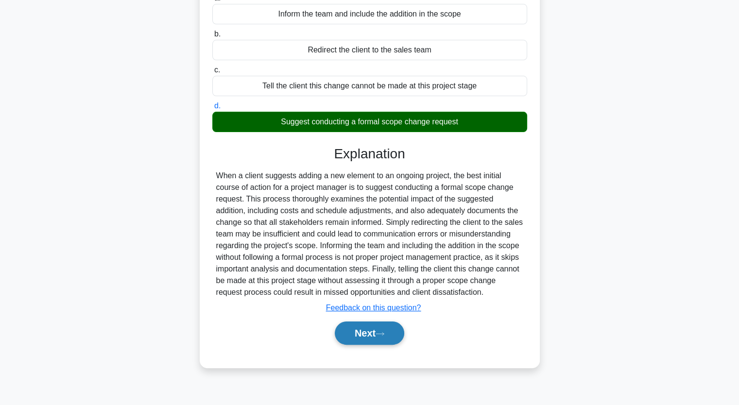
click at [377, 331] on button "Next" at bounding box center [370, 333] width 70 height 23
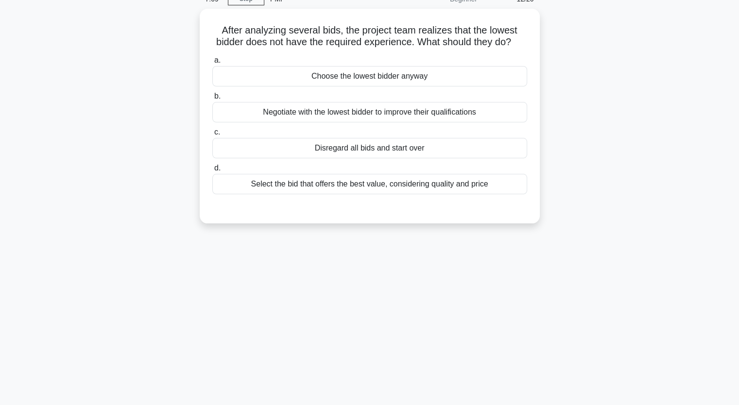
scroll to position [48, 0]
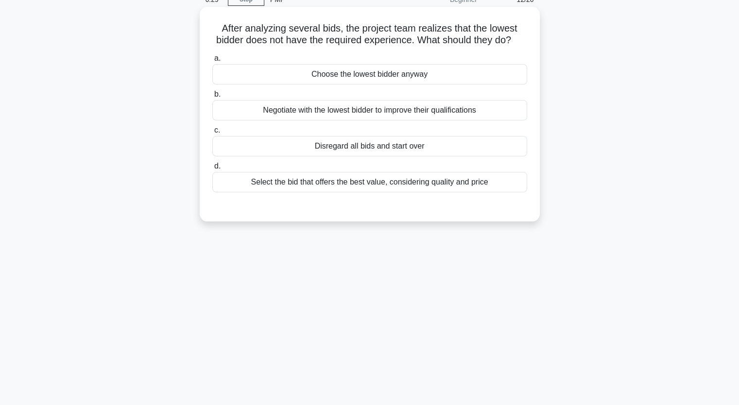
click at [381, 192] on div "Select the bid that offers the best value, considering quality and price" at bounding box center [369, 182] width 315 height 20
click at [212, 170] on input "d. Select the bid that offers the best value, considering quality and price" at bounding box center [212, 166] width 0 height 6
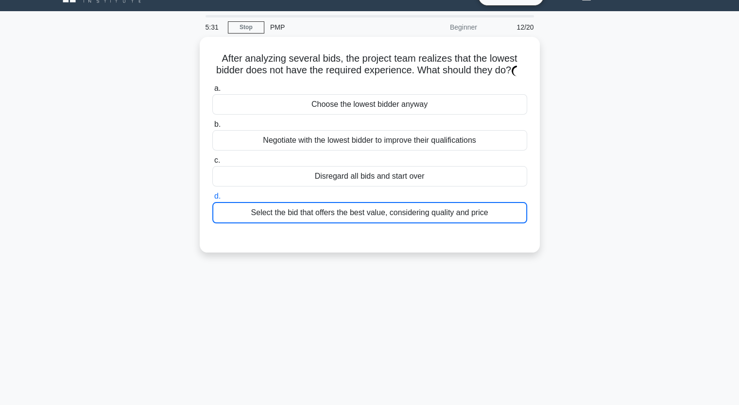
scroll to position [19, 0]
